Goal: Obtain resource: Download file/media

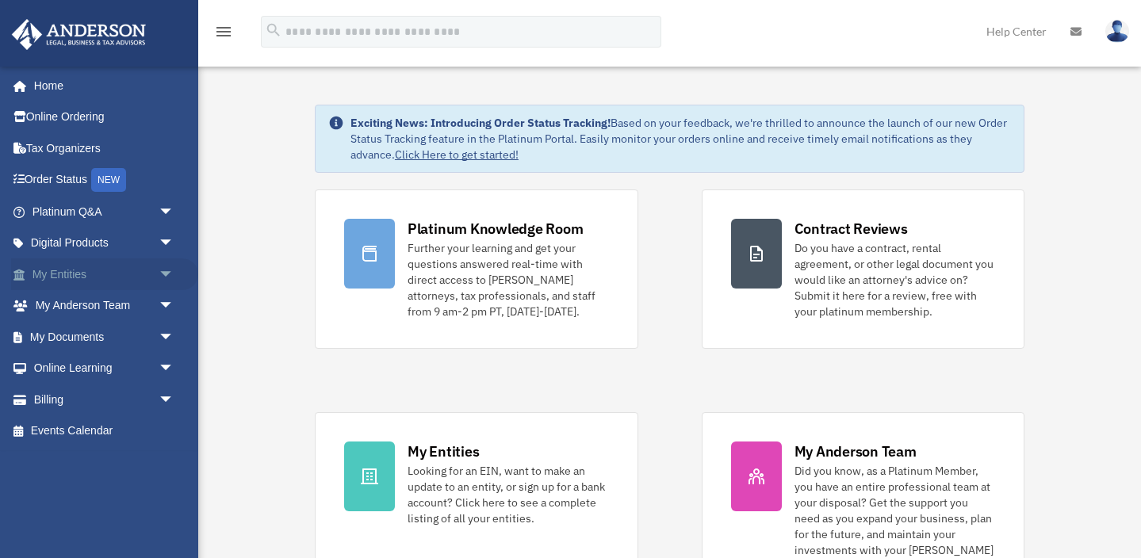
click at [29, 276] on span at bounding box center [27, 275] width 10 height 11
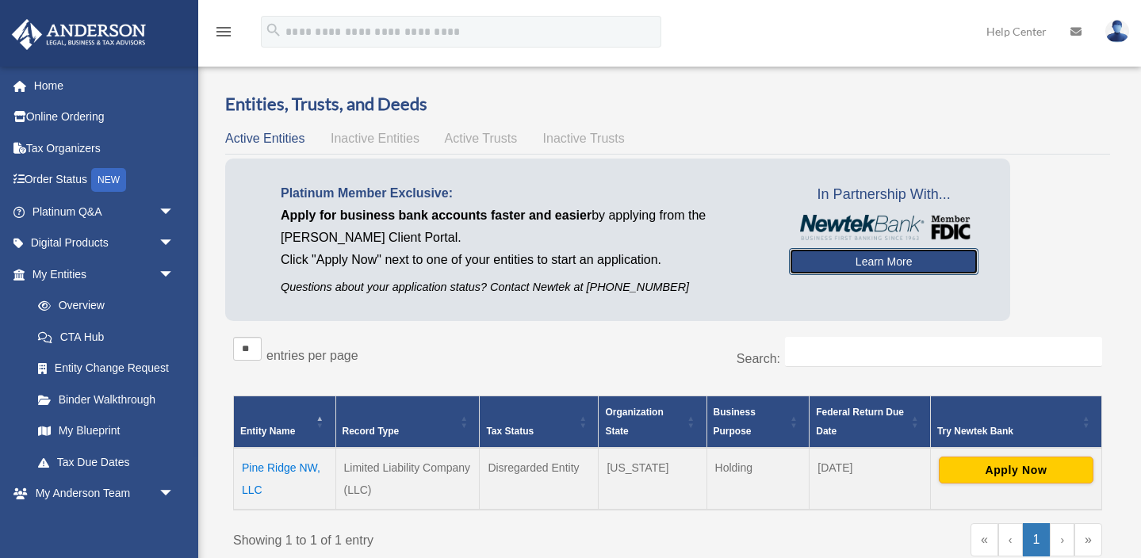
click at [848, 263] on link "Learn More" at bounding box center [884, 261] width 190 height 27
click at [872, 272] on link "Learn More" at bounding box center [884, 261] width 190 height 27
click at [874, 268] on link "Learn More" at bounding box center [884, 261] width 190 height 27
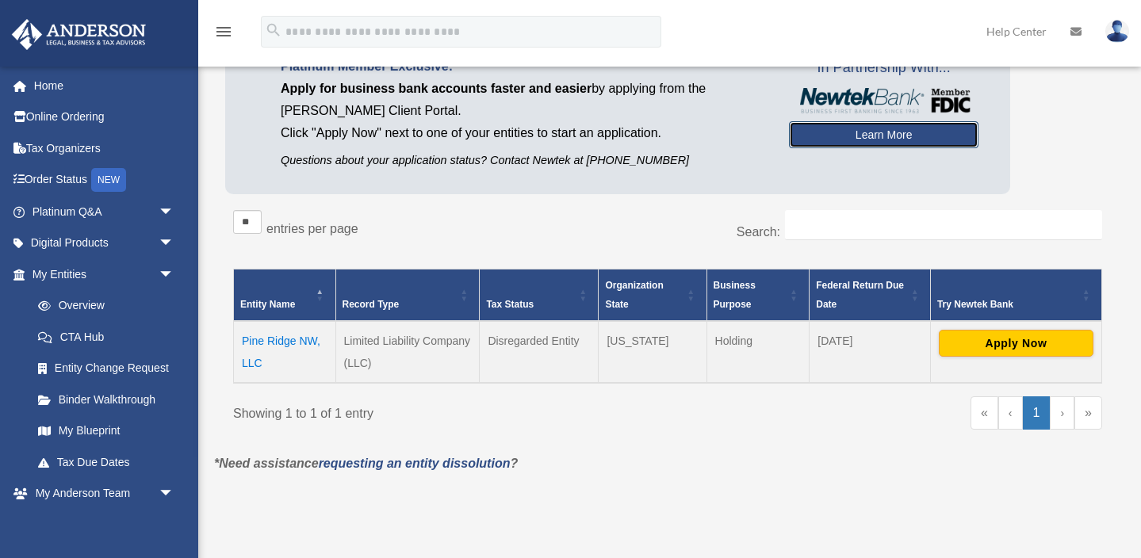
scroll to position [144, 0]
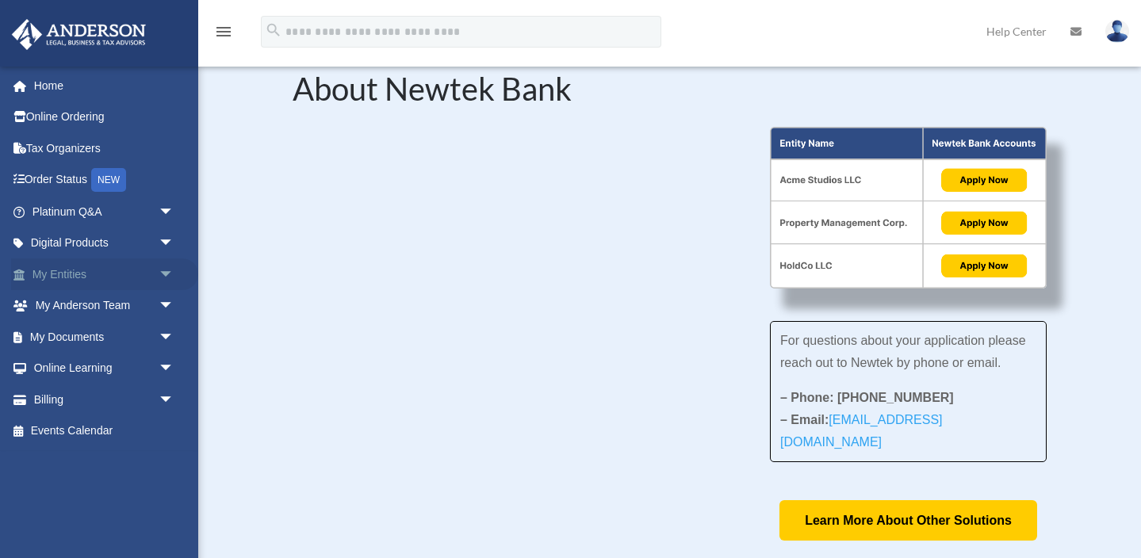
click at [74, 273] on link "My Entities arrow_drop_down" at bounding box center [104, 274] width 187 height 32
click at [79, 341] on link "My Documents arrow_drop_down" at bounding box center [104, 337] width 187 height 32
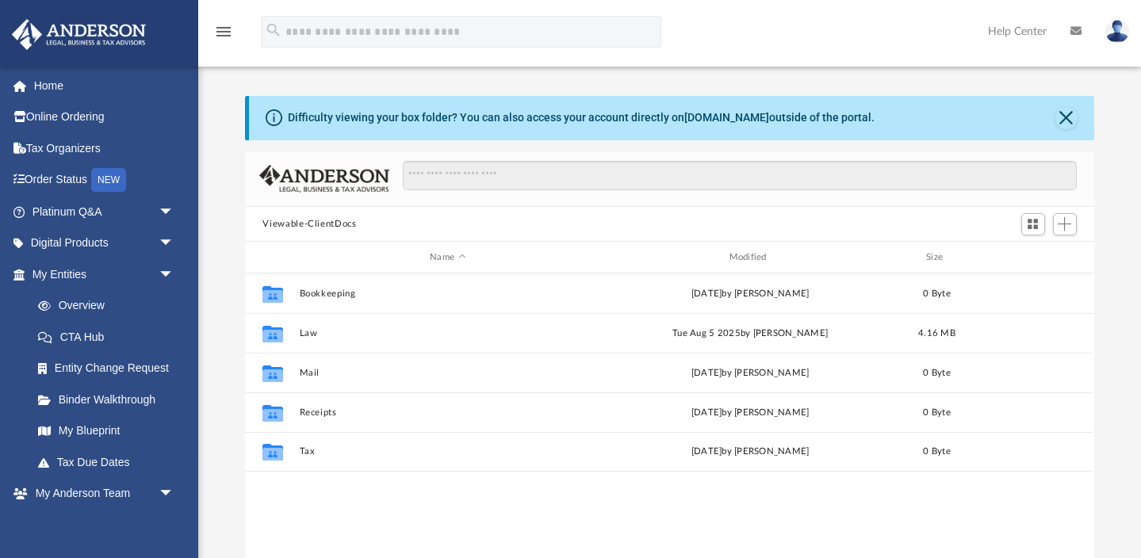
scroll to position [360, 848]
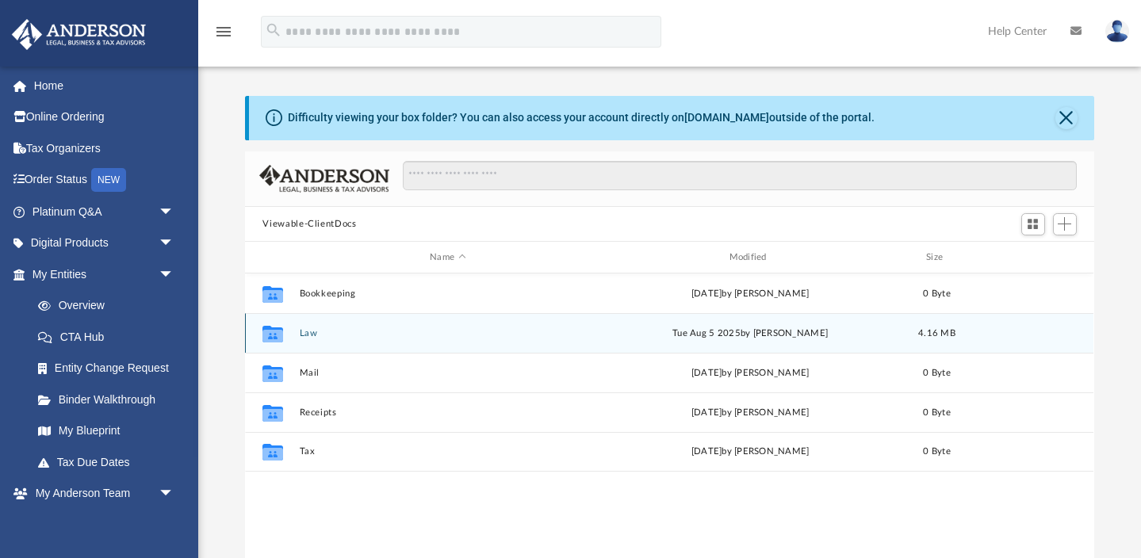
click at [301, 329] on button "Law" at bounding box center [448, 333] width 296 height 10
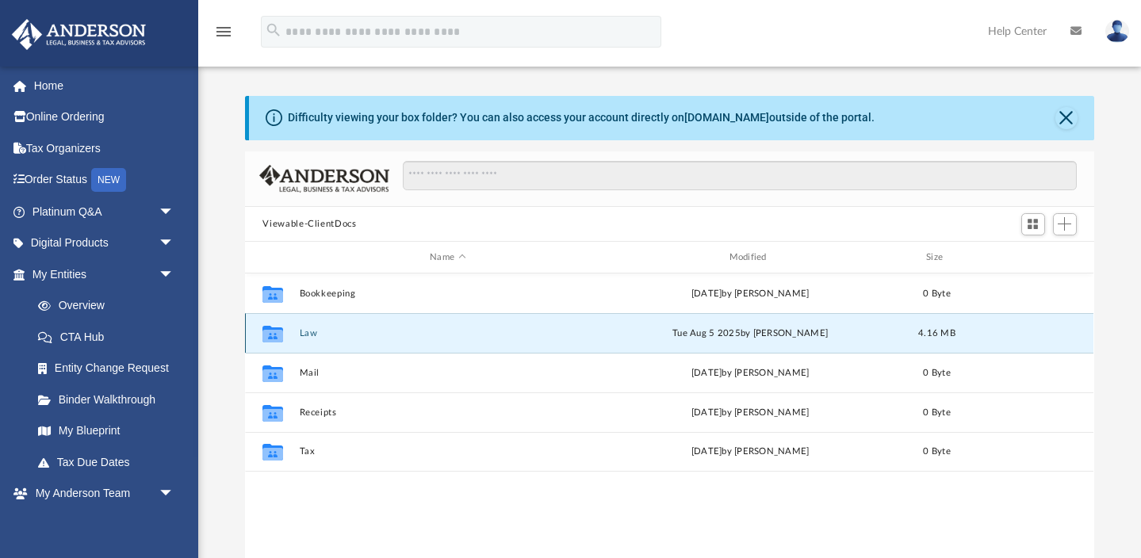
click at [301, 329] on button "Law" at bounding box center [448, 333] width 296 height 10
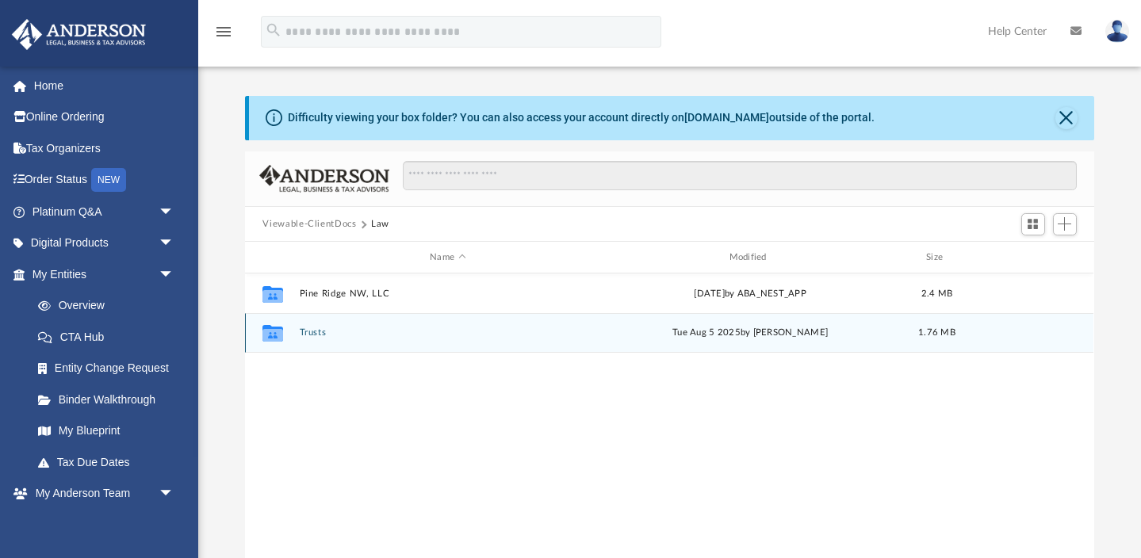
click at [315, 335] on button "Trusts" at bounding box center [448, 332] width 296 height 10
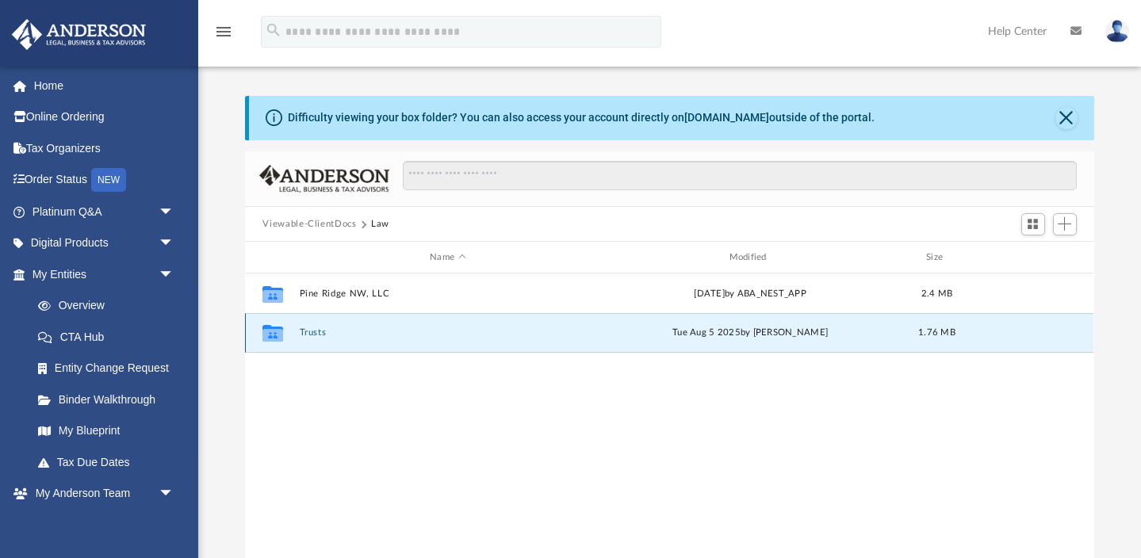
click at [315, 335] on button "Trusts" at bounding box center [448, 332] width 296 height 10
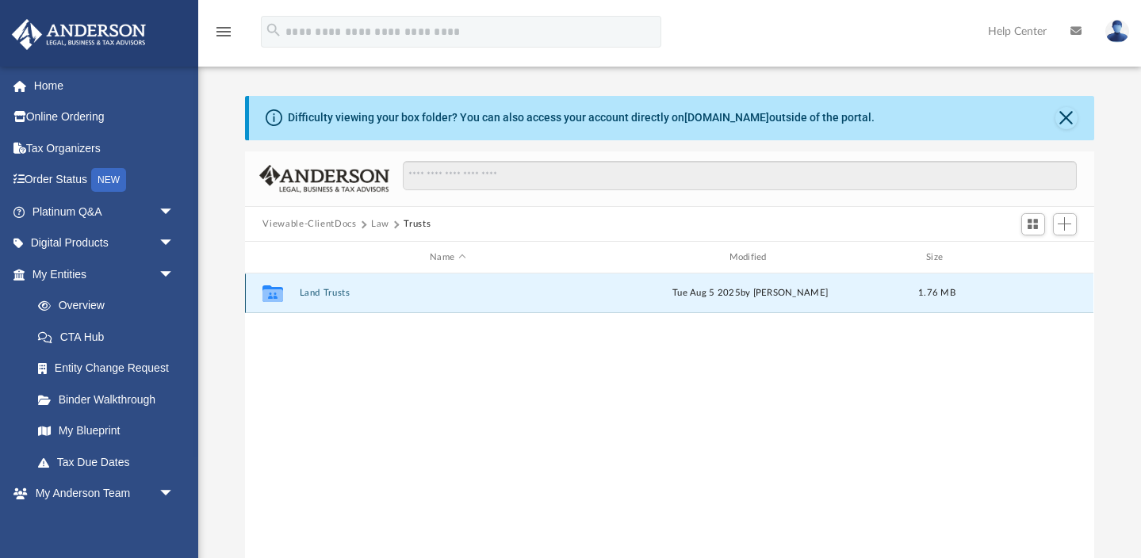
click at [320, 293] on button "Land Trusts" at bounding box center [448, 293] width 296 height 10
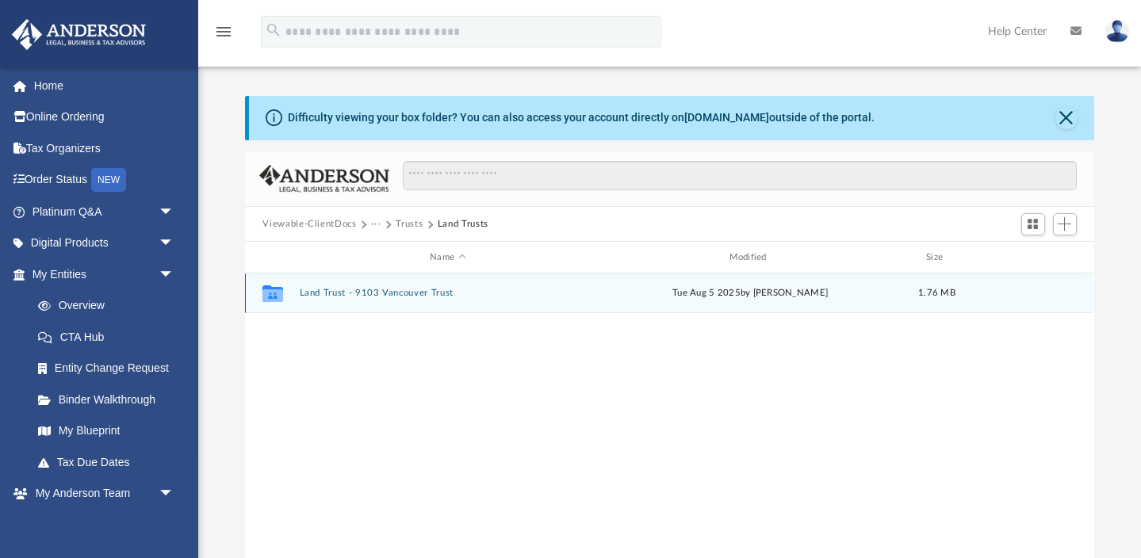
click at [378, 289] on button "Land Trust - 9103 Vancouver Trust" at bounding box center [448, 293] width 296 height 10
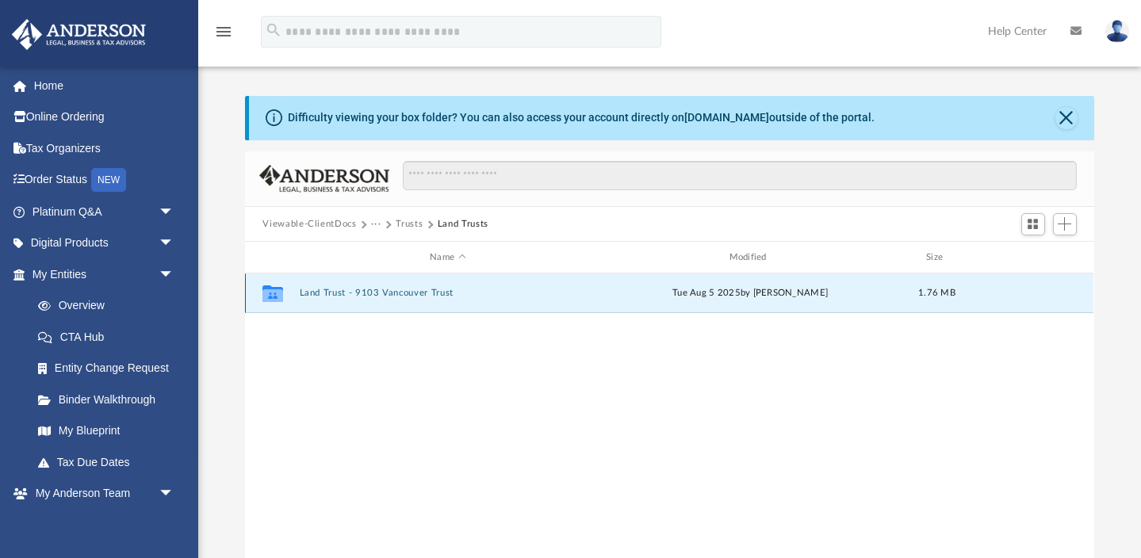
click at [378, 289] on button "Land Trust - 9103 Vancouver Trust" at bounding box center [448, 293] width 296 height 10
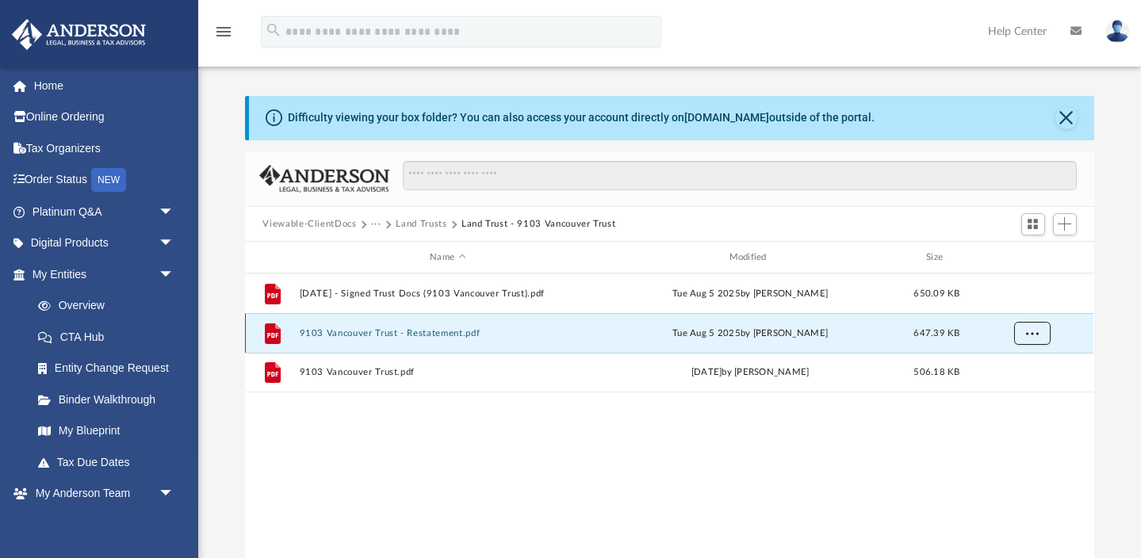
click at [1034, 335] on span "More options" at bounding box center [1032, 332] width 13 height 9
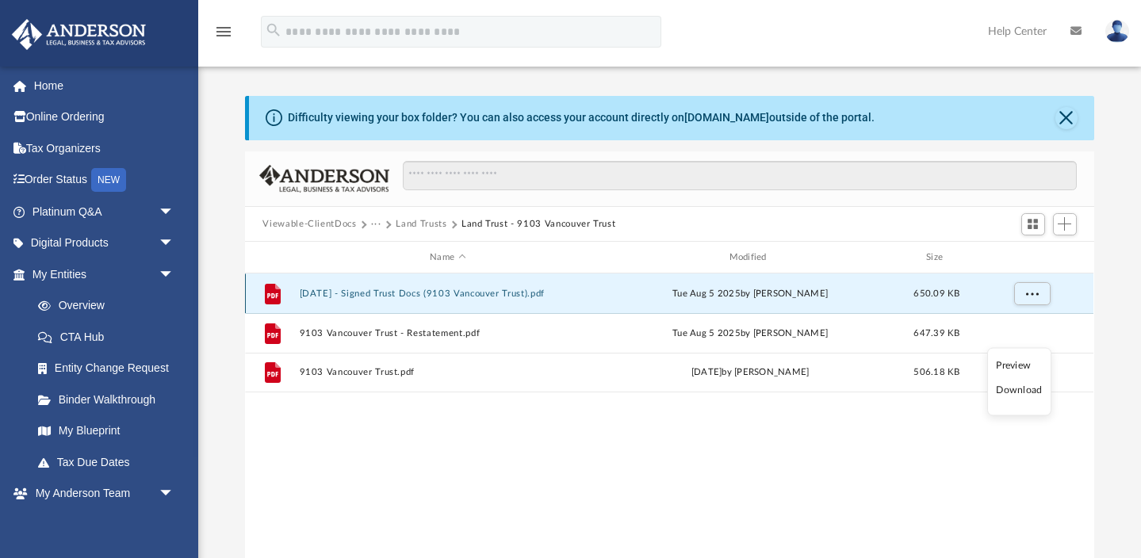
click at [493, 290] on button "2025.06.25 - Signed Trust Docs (9103 Vancouver Trust).pdf" at bounding box center [448, 294] width 296 height 10
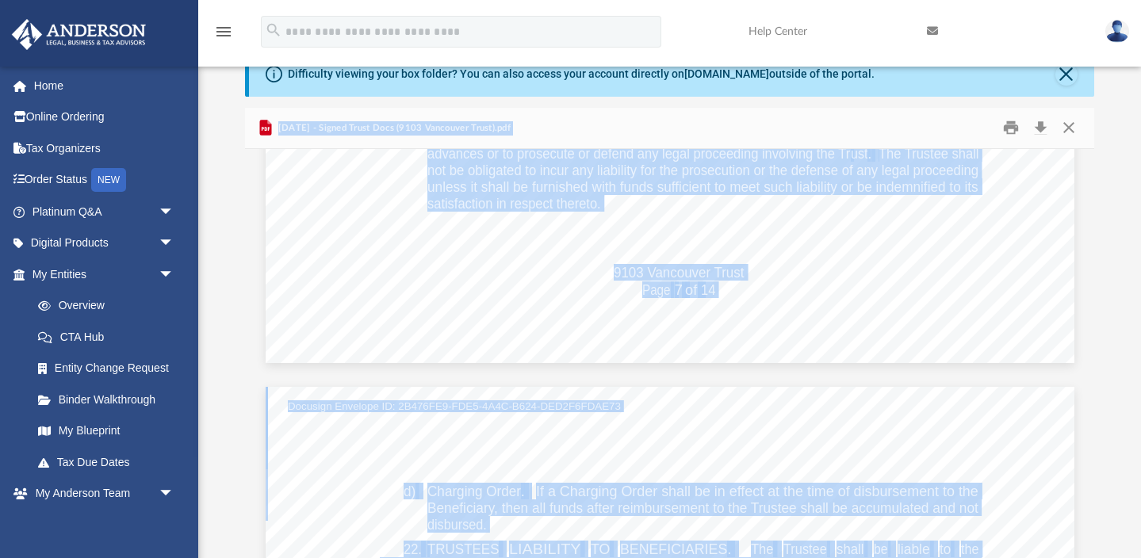
scroll to position [12595, 0]
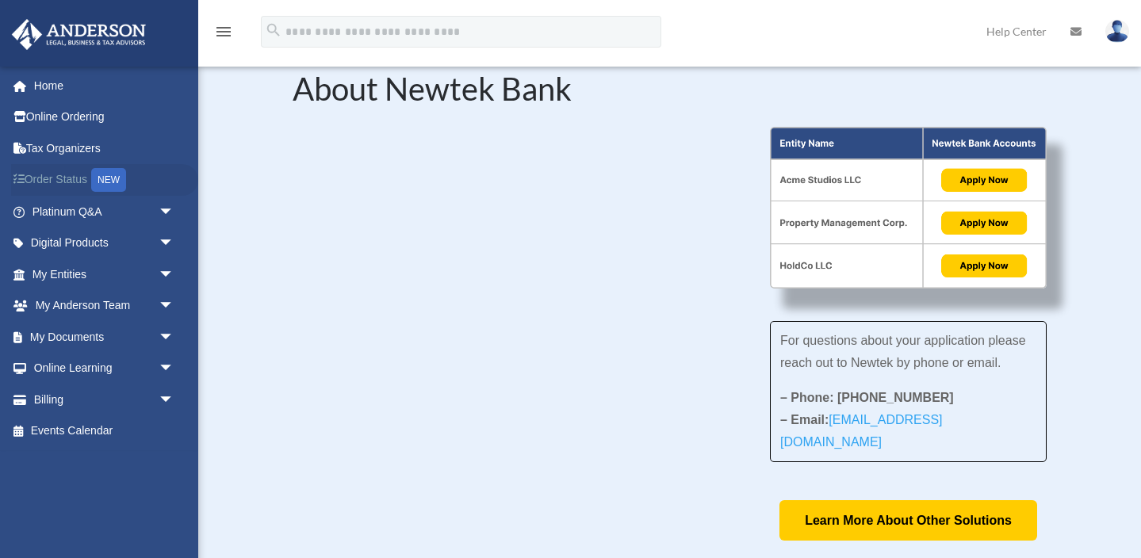
click at [67, 177] on link "Order Status NEW" at bounding box center [104, 180] width 187 height 33
click at [109, 312] on link "My [PERSON_NAME] Team arrow_drop_down" at bounding box center [104, 306] width 187 height 32
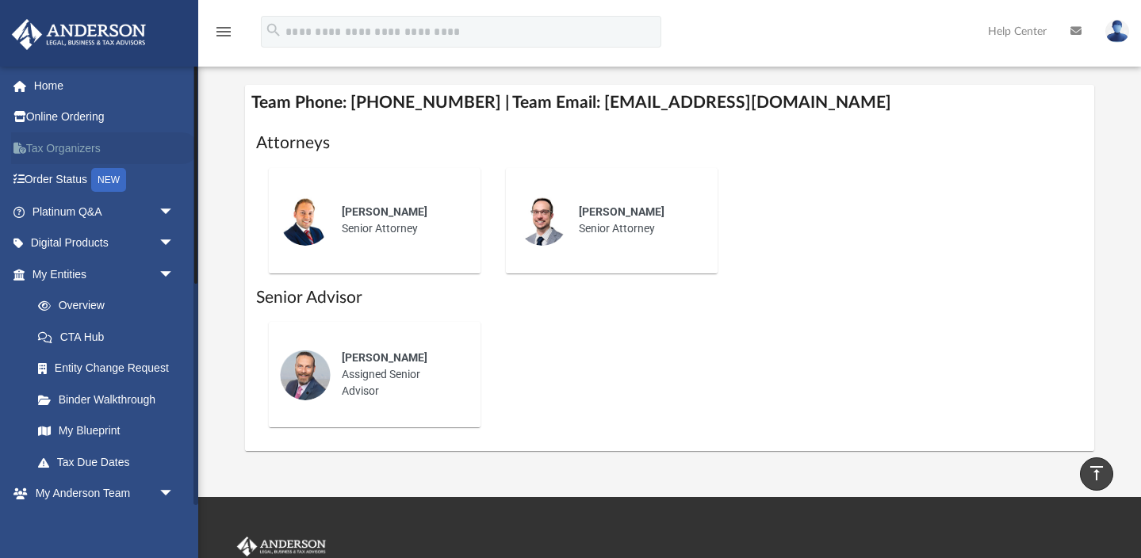
click at [63, 141] on link "Tax Organizers" at bounding box center [104, 148] width 187 height 32
